Goal: Task Accomplishment & Management: Manage account settings

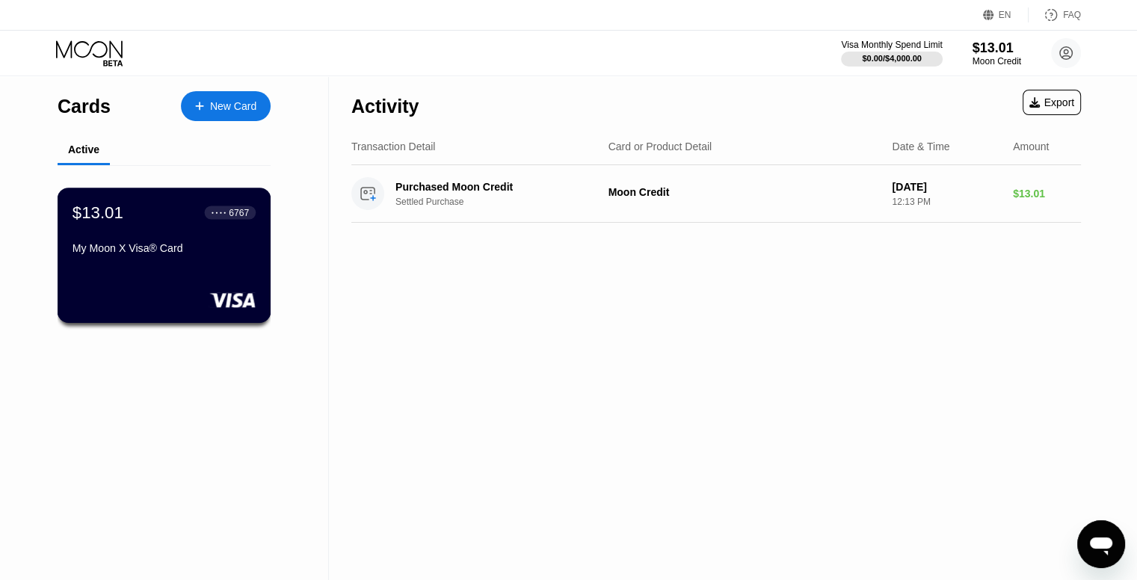
click at [224, 218] on div "● ● ● ● 6767" at bounding box center [230, 212] width 37 height 10
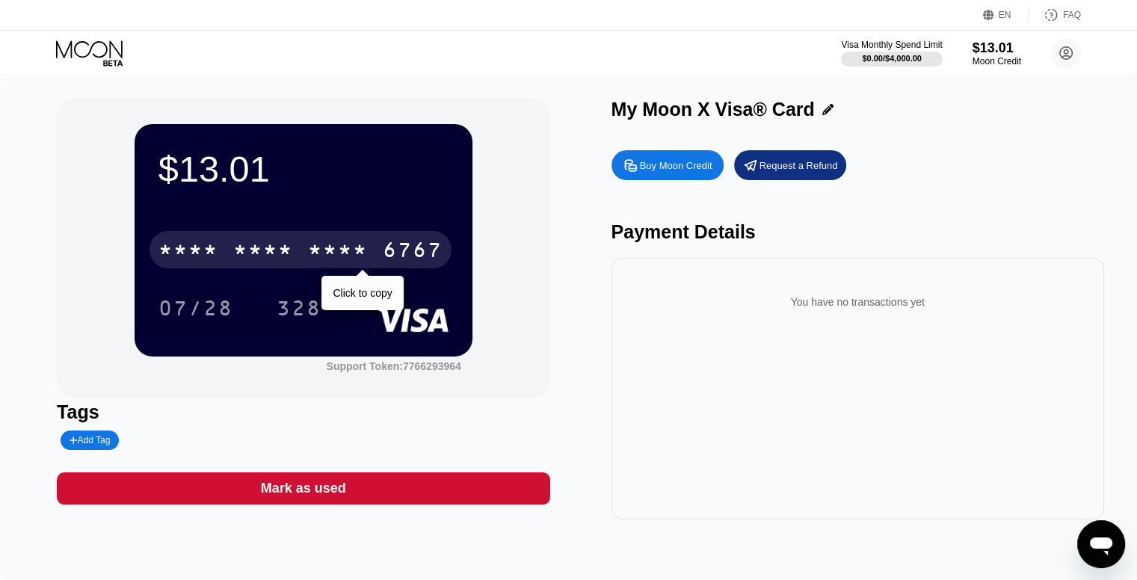
click at [283, 238] on div "* * * * * * * * * * * * 6767" at bounding box center [301, 249] width 302 height 37
click at [354, 255] on div "2828" at bounding box center [338, 252] width 60 height 24
click at [405, 239] on div "[CREDIT_CARD_NUMBER]" at bounding box center [301, 249] width 302 height 37
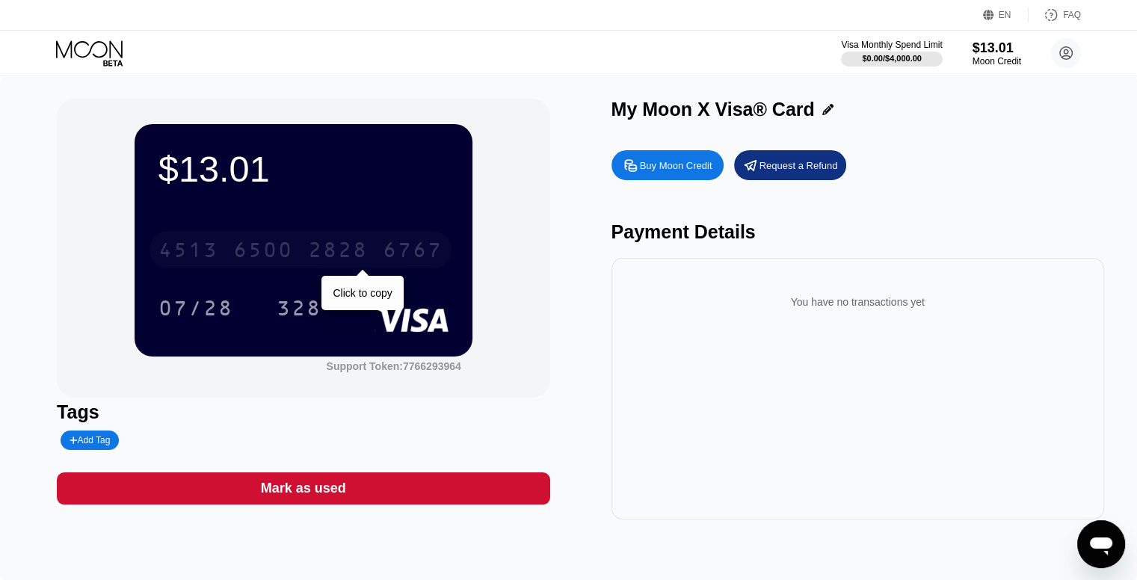
click at [296, 244] on div "[CREDIT_CARD_NUMBER]" at bounding box center [301, 249] width 302 height 37
